Goal: Information Seeking & Learning: Learn about a topic

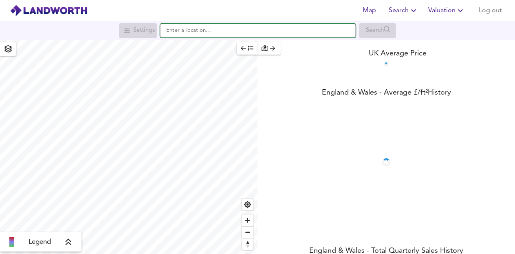
click at [197, 31] on input "text" at bounding box center [258, 31] width 196 height 14
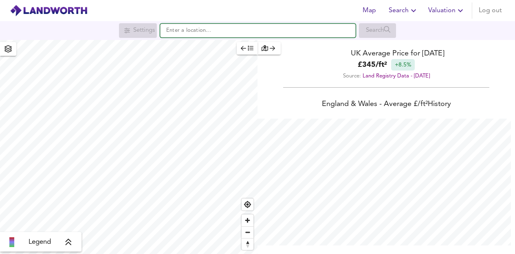
scroll to position [254, 515]
paste input "17,122,500"
type input "1"
paste input "WD23 3PL"
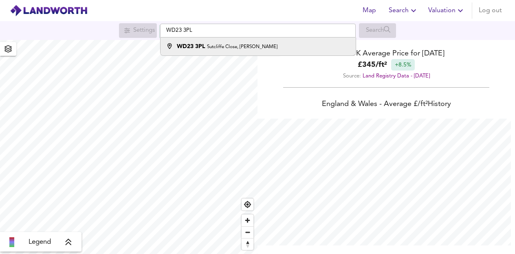
click at [212, 47] on small "Sutcliffe Close, [PERSON_NAME]" at bounding box center [242, 46] width 71 height 5
type input "[STREET_ADDRESS][PERSON_NAME]"
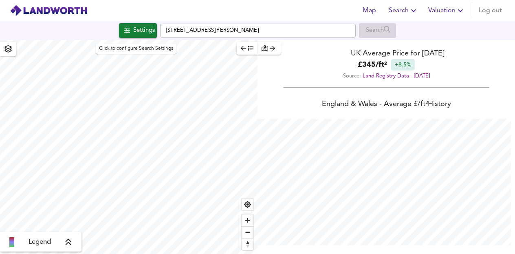
checkbox input "false"
checkbox input "true"
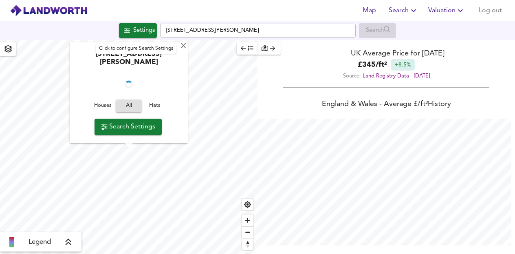
click at [133, 31] on div "Settings" at bounding box center [144, 30] width 22 height 11
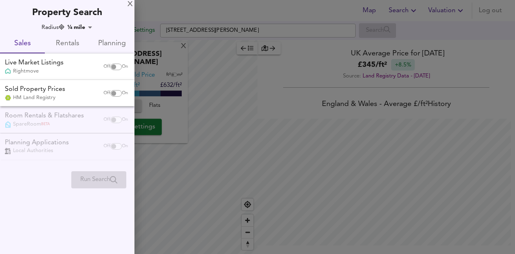
click at [115, 93] on input "checkbox" at bounding box center [114, 93] width 20 height 7
checkbox input "true"
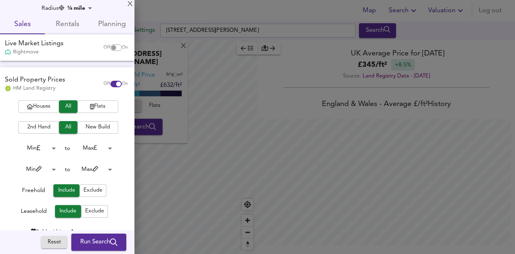
scroll to position [20, 0]
click at [104, 127] on span "New Build" at bounding box center [98, 126] width 33 height 9
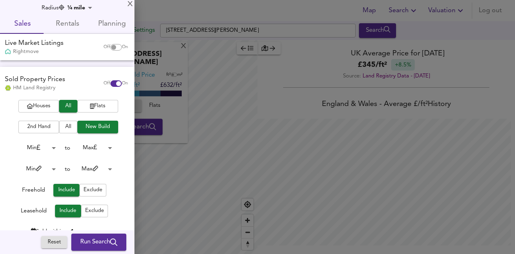
click at [31, 108] on span "Houses" at bounding box center [38, 106] width 33 height 9
click at [71, 104] on span "All" at bounding box center [68, 106] width 10 height 9
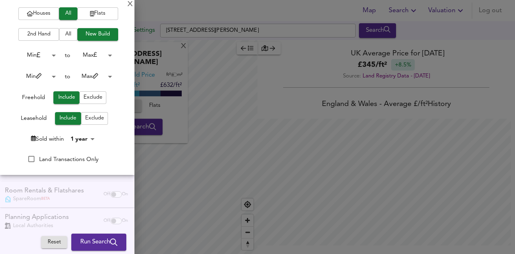
scroll to position [124, 0]
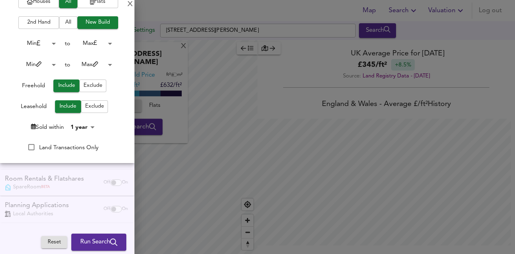
click at [81, 131] on div "Houses All Flats 2nd Hand All New Build Min 0 to Max 200000000 Min 0 to Max 100…" at bounding box center [67, 79] width 135 height 167
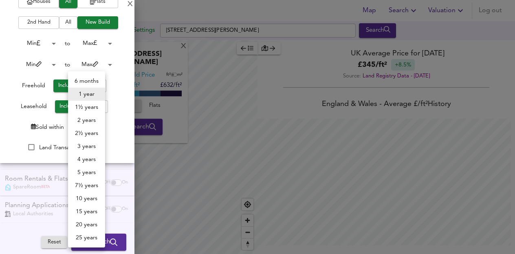
click at [81, 126] on body "Map Search Valuation Log out Settings Sutcliffe Close, [PERSON_NAME] WD23 3PL S…" at bounding box center [257, 127] width 515 height 254
click at [82, 123] on li "2 years" at bounding box center [86, 120] width 37 height 13
type input "24"
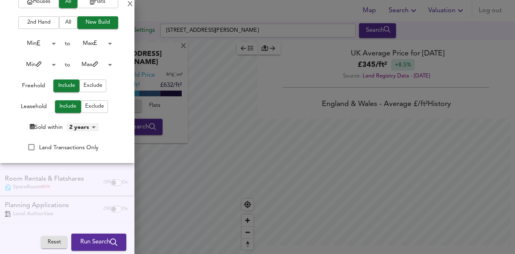
scroll to position [0, 0]
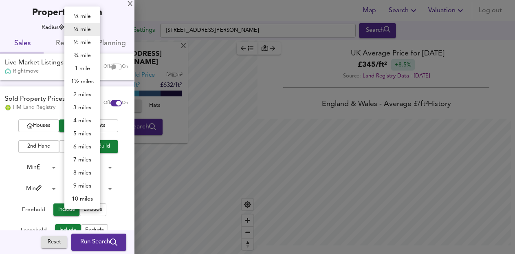
click at [80, 28] on body "Map Search Valuation Log out Settings Sutcliffe Close, [PERSON_NAME] WD23 3PL S…" at bounding box center [257, 127] width 515 height 254
click at [84, 77] on li "1½ miles" at bounding box center [82, 81] width 36 height 13
type input "2414"
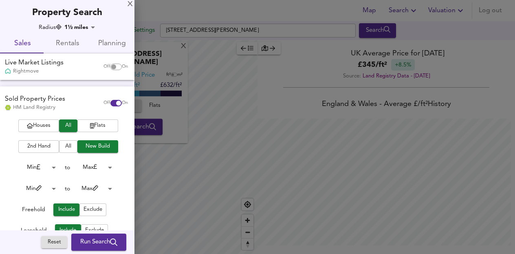
click at [93, 236] on button "Run Search" at bounding box center [98, 242] width 55 height 17
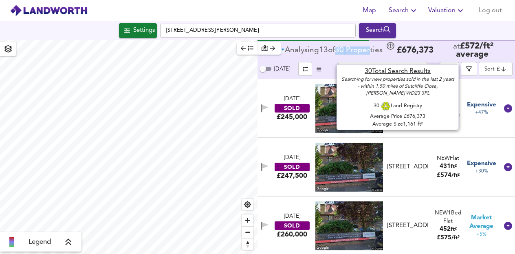
drag, startPoint x: 340, startPoint y: 48, endPoint x: 373, endPoint y: 45, distance: 34.0
click at [373, 45] on div "Analysing 13 of 30 Propert ies £ 676,373 at £ 572 / ft² average" at bounding box center [396, 50] width 230 height 17
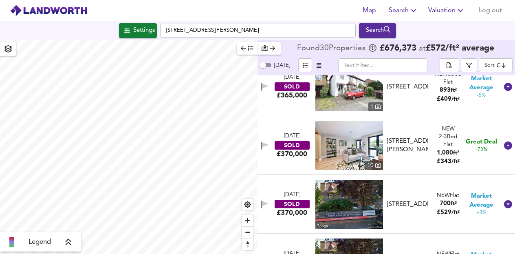
scroll to position [827, 0]
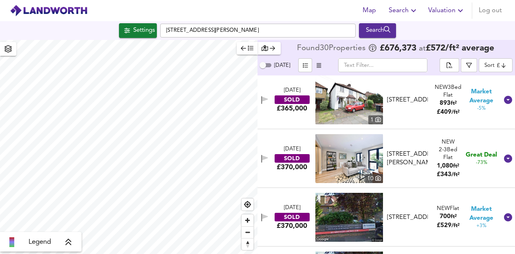
click at [492, 64] on body "Map Search Valuation Log out Settings Sutcliffe Close, [PERSON_NAME] WD23 3PL S…" at bounding box center [257, 127] width 515 height 254
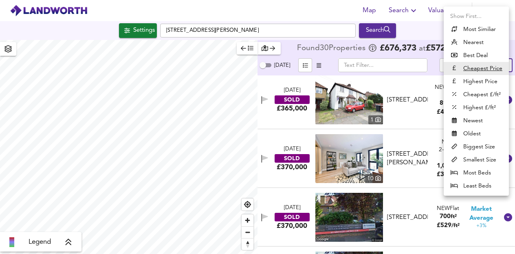
click at [476, 95] on li "Cheapest £/ft²" at bounding box center [476, 94] width 65 height 13
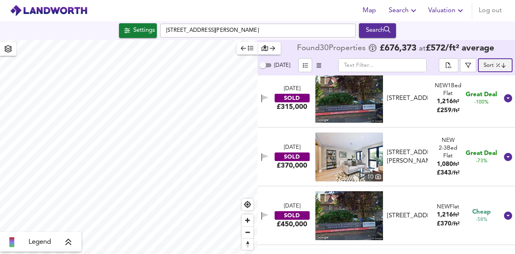
scroll to position [0, 0]
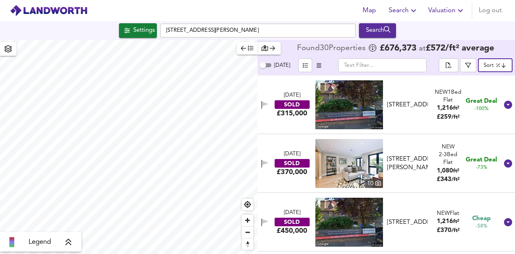
click at [499, 66] on body "Map Search Valuation Log out Settings [GEOGRAPHIC_DATA][PERSON_NAME] 3PL Search…" at bounding box center [257, 127] width 515 height 254
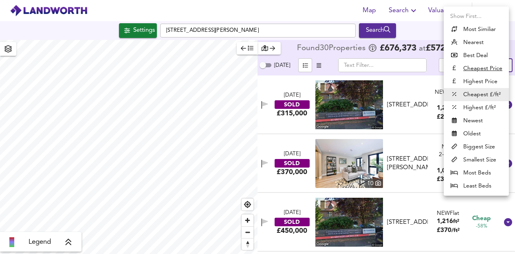
click at [478, 113] on li "Highest £/ft²" at bounding box center [476, 107] width 65 height 13
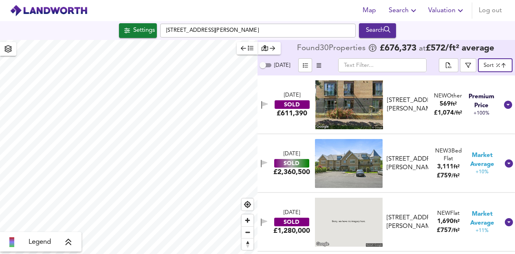
click at [395, 157] on div "[STREET_ADDRESS][PERSON_NAME]" at bounding box center [408, 164] width 42 height 18
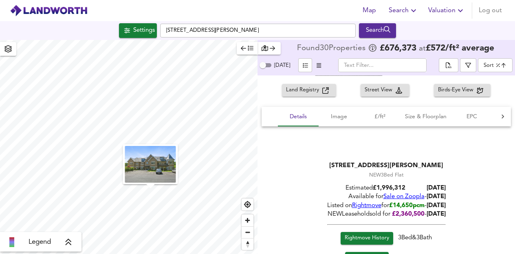
scroll to position [164, 0]
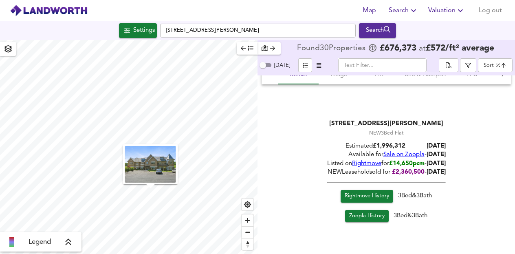
click at [356, 195] on span "Rightmove History" at bounding box center [367, 196] width 44 height 9
click at [147, 30] on div "Settings" at bounding box center [144, 30] width 22 height 11
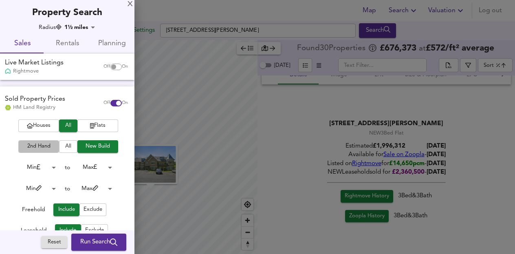
click at [31, 148] on span "2nd Hand" at bounding box center [38, 146] width 33 height 9
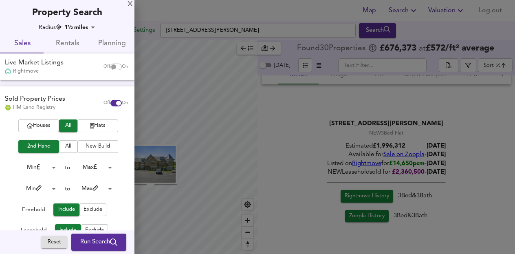
click at [99, 238] on span "Run Search" at bounding box center [98, 242] width 37 height 11
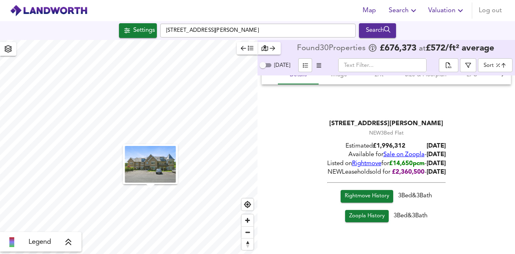
type input "cheapest"
